Goal: Task Accomplishment & Management: Manage account settings

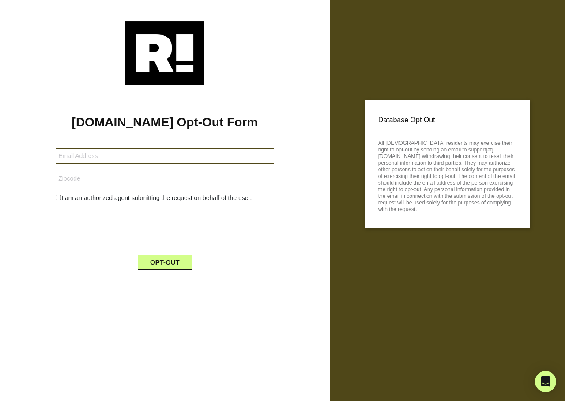
type input "[PERSON_NAME][EMAIL_ADDRESS][DOMAIN_NAME]"
type input "89512"
type input "[EMAIL_ADDRESS][DOMAIN_NAME]"
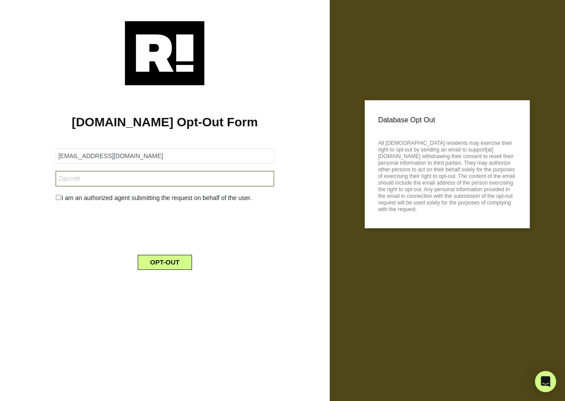
type input "44960"
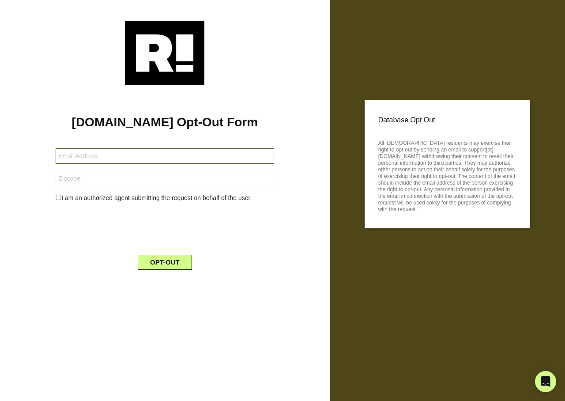
type input "[EMAIL_ADDRESS][DOMAIN_NAME]"
type input "05201"
type input "[EMAIL_ADDRESS][DOMAIN_NAME]"
type input "95503"
